Goal: Information Seeking & Learning: Learn about a topic

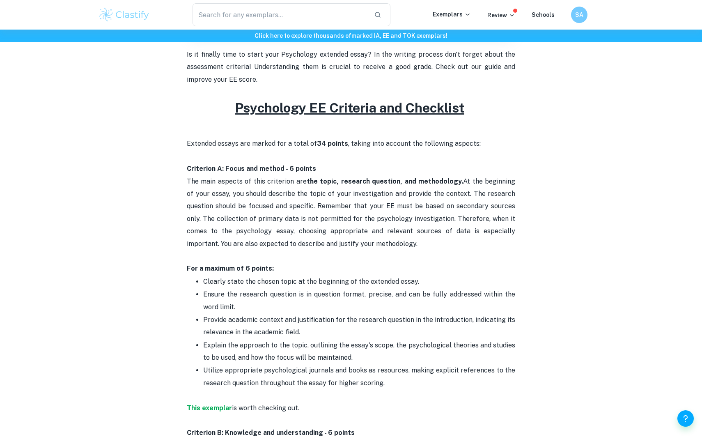
scroll to position [304, 0]
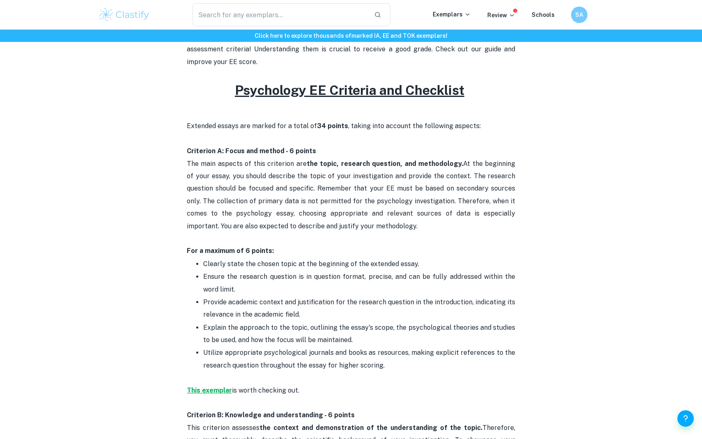
click at [197, 389] on strong "This exemplar" at bounding box center [209, 391] width 45 height 8
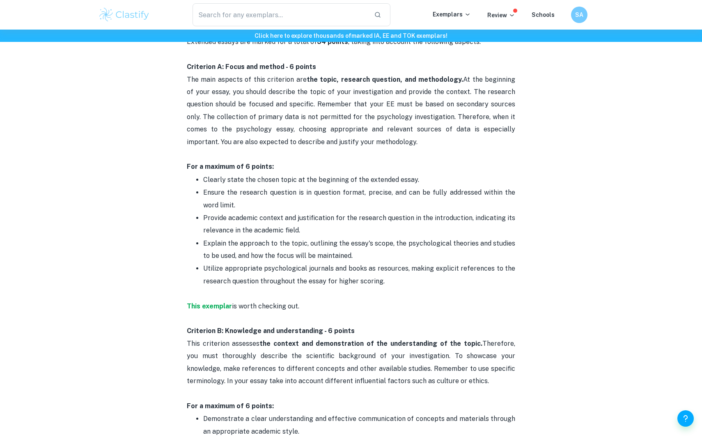
scroll to position [389, 0]
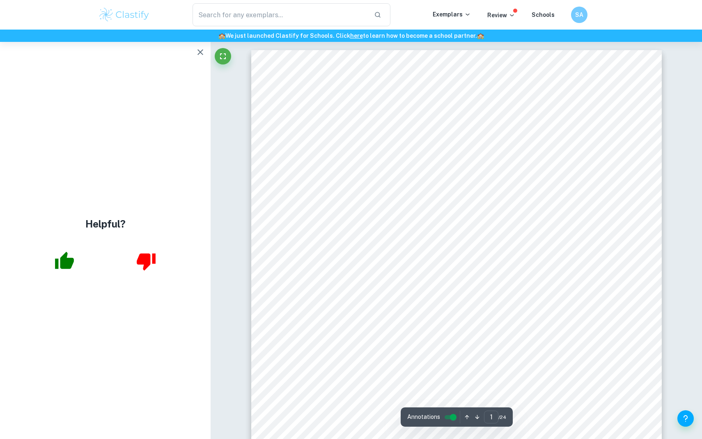
click at [468, 131] on div "1 EXTENDED ESSAY IN PSYCHOLOGY A Cross Examination of the Effects of [MEDICAL_D…" at bounding box center [456, 316] width 411 height 532
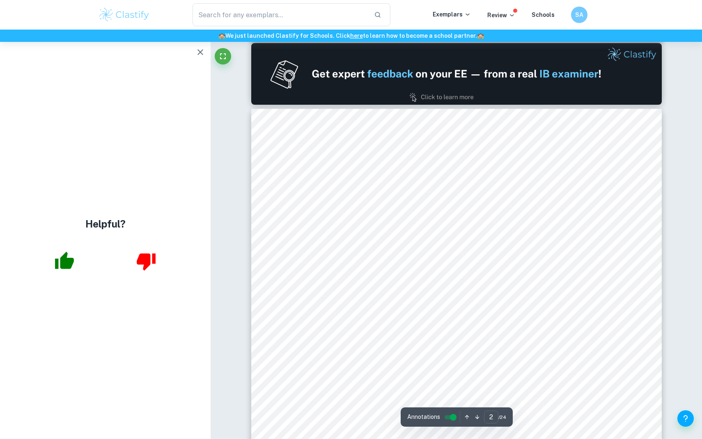
type input "1"
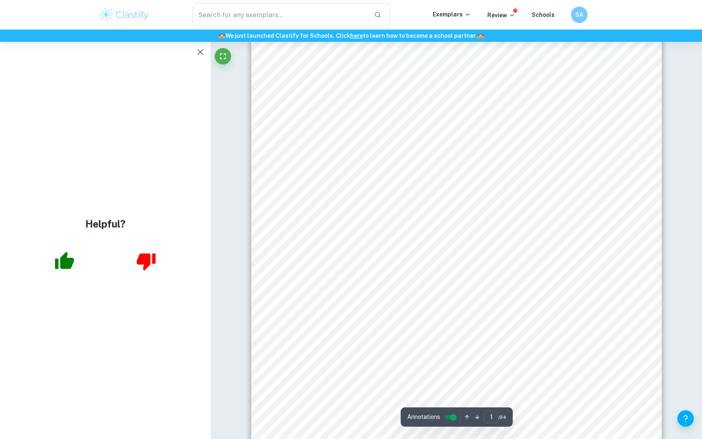
scroll to position [0, 0]
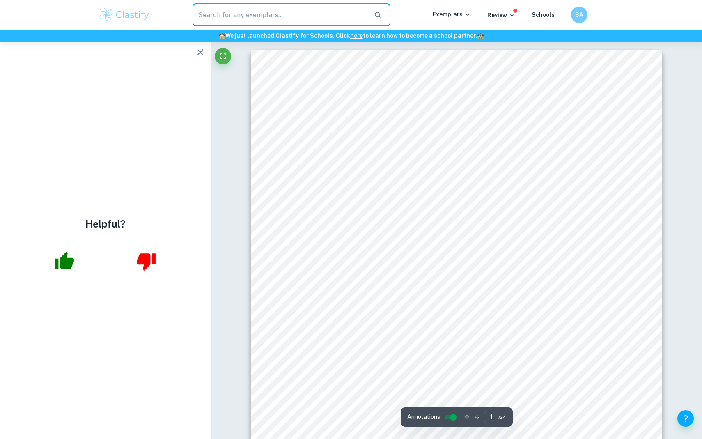
click at [302, 14] on input "text" at bounding box center [280, 14] width 175 height 23
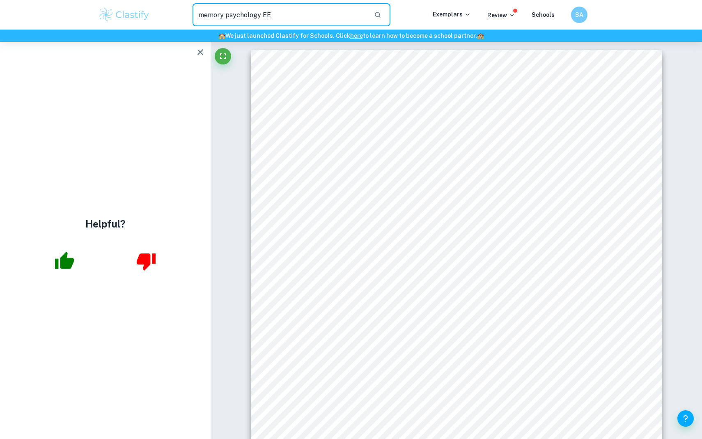
type input "memory psychology EE"
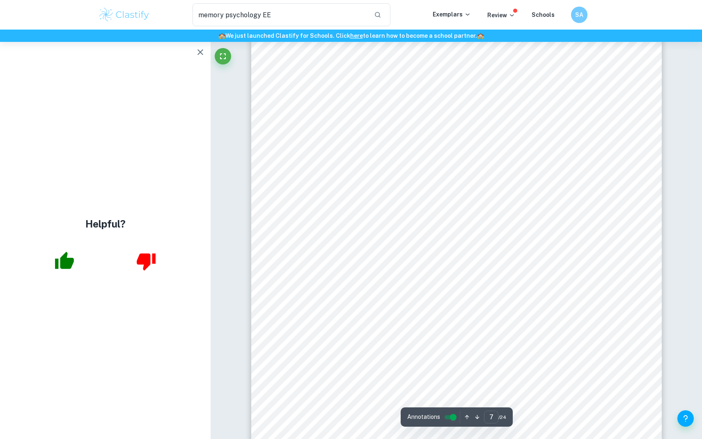
scroll to position [3317, 0]
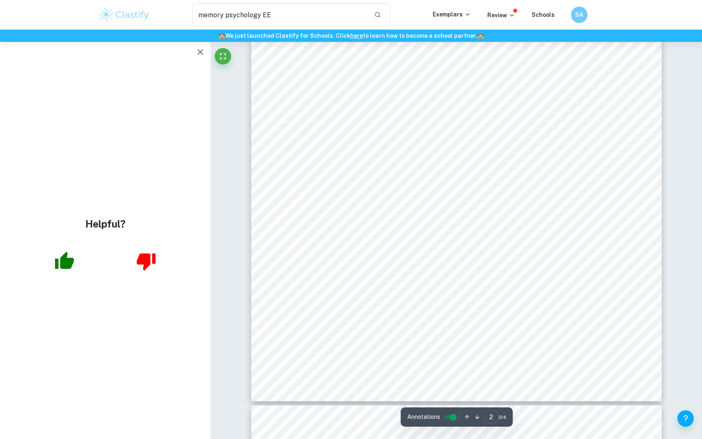
type input "1"
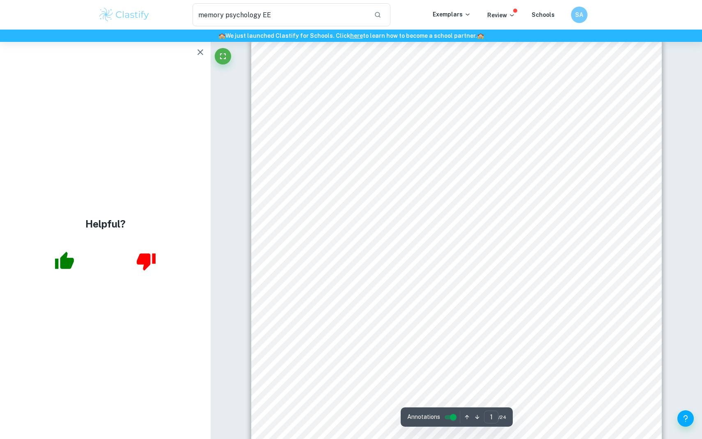
scroll to position [0, 0]
drag, startPoint x: 300, startPoint y: 265, endPoint x: 609, endPoint y: 275, distance: 309.1
click at [617, 276] on div "1 EXTENDED ESSAY IN PSYCHOLOGY A Cross Examination of the Effects of [MEDICAL_D…" at bounding box center [456, 316] width 411 height 532
click at [579, 312] on div "1 EXTENDED ESSAY IN PSYCHOLOGY A Cross Examination of the Effects of [MEDICAL_D…" at bounding box center [456, 316] width 411 height 532
drag, startPoint x: 593, startPoint y: 310, endPoint x: 325, endPoint y: 301, distance: 268.0
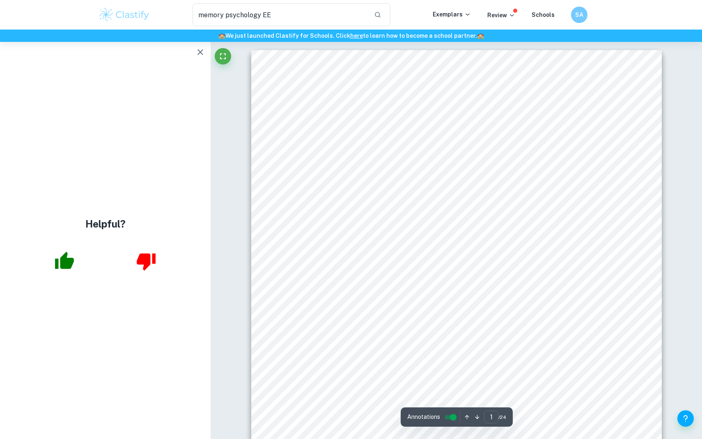
click at [325, 301] on div "1 EXTENDED ESSAY IN PSYCHOLOGY A Cross Examination of the Effects of [MEDICAL_D…" at bounding box center [456, 316] width 411 height 532
drag, startPoint x: 321, startPoint y: 305, endPoint x: 559, endPoint y: 304, distance: 238.2
click at [561, 304] on div "1 EXTENDED ESSAY IN PSYCHOLOGY A Cross Examination of the Effects of [MEDICAL_D…" at bounding box center [456, 316] width 411 height 532
click at [559, 304] on span "RQ: To what extent does [MEDICAL_DATA] affect interpersonal trust in young adul…" at bounding box center [474, 307] width 304 height 8
